Goal: Navigation & Orientation: Find specific page/section

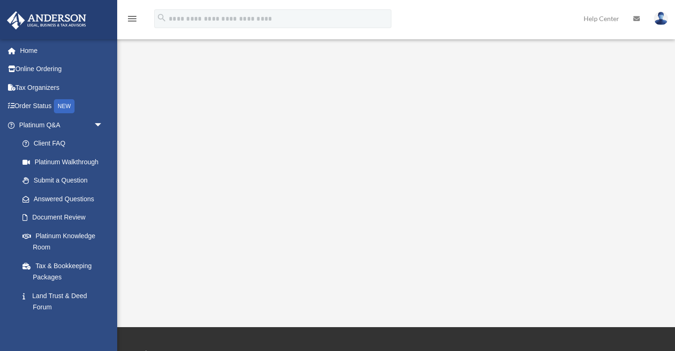
scroll to position [93, 0]
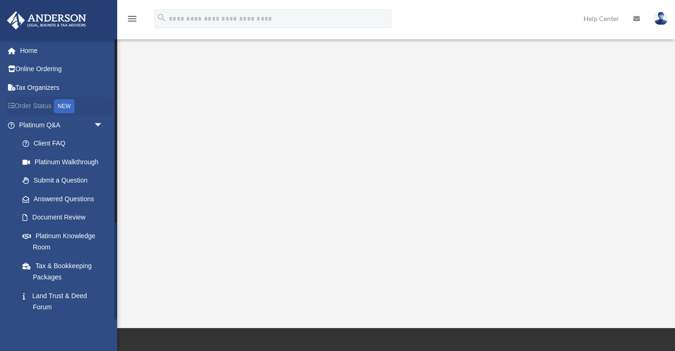
click at [25, 105] on link "Order Status NEW" at bounding box center [62, 106] width 111 height 19
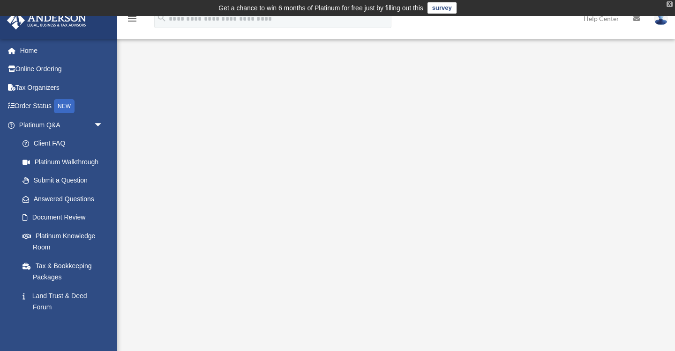
click at [671, 4] on div "X" at bounding box center [669, 4] width 6 height 6
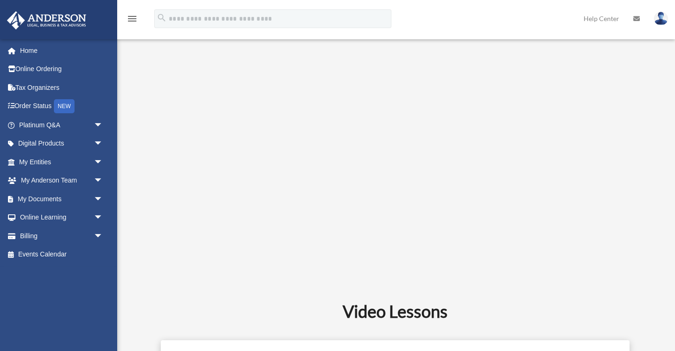
scroll to position [282, 0]
click at [24, 49] on link "Home" at bounding box center [62, 50] width 111 height 19
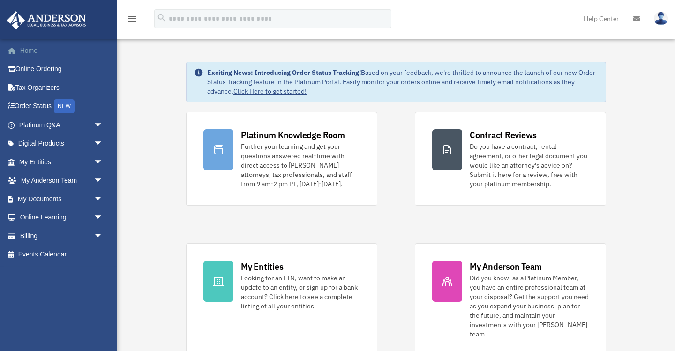
click at [34, 54] on link "Home" at bounding box center [62, 50] width 111 height 19
click at [42, 51] on link "Home" at bounding box center [62, 50] width 111 height 19
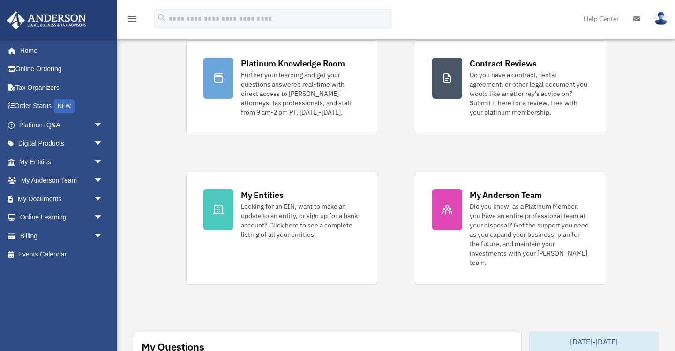
scroll to position [72, 0]
